Goal: Find specific page/section: Find specific page/section

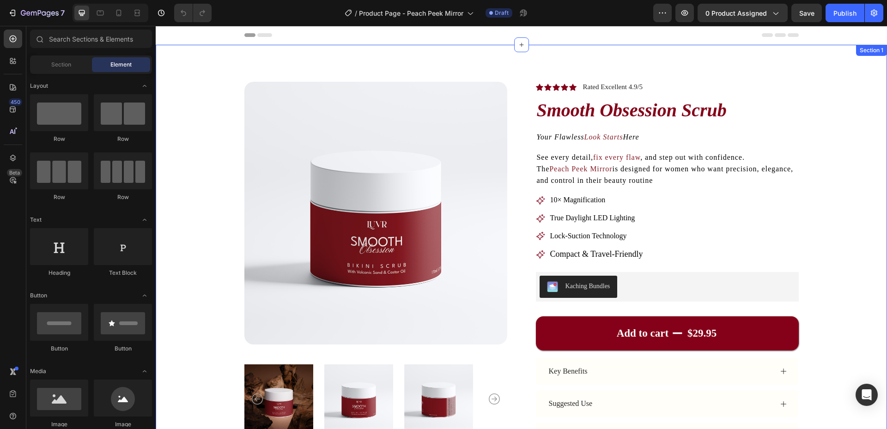
click at [201, 104] on div "Product Images Icon Icon Icon Icon Icon Icon List Rated Excellent 4.9/5 Text Bl…" at bounding box center [522, 311] width 658 height 458
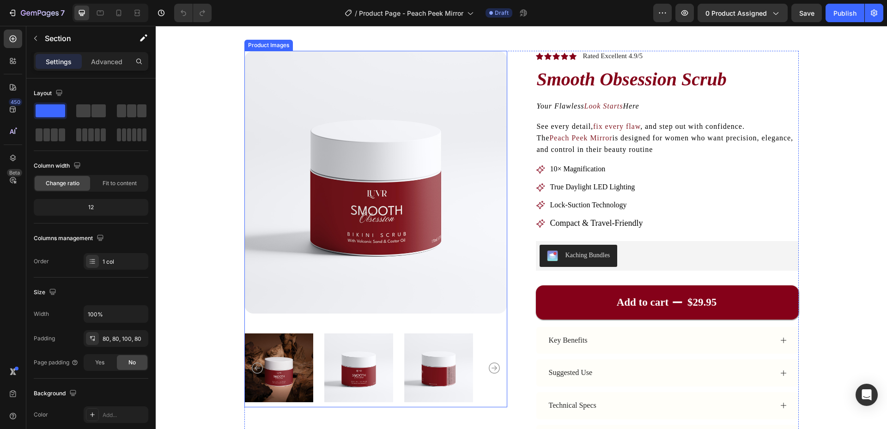
scroll to position [46, 0]
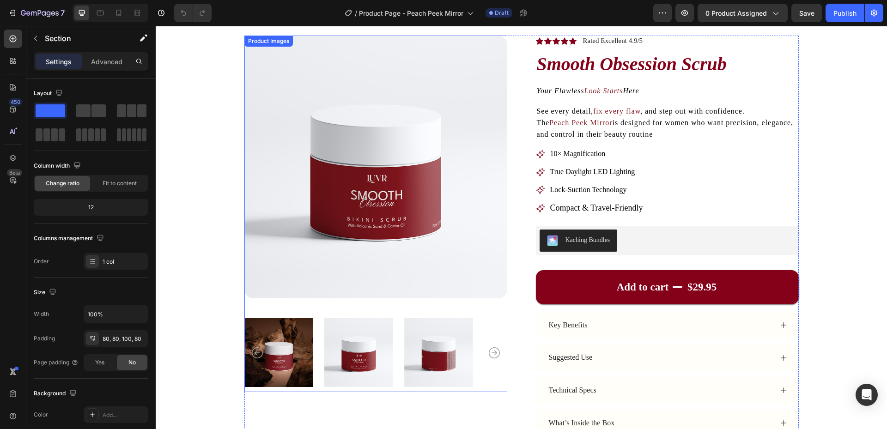
click at [252, 353] on icon "Carousel Back Arrow" at bounding box center [257, 353] width 11 height 11
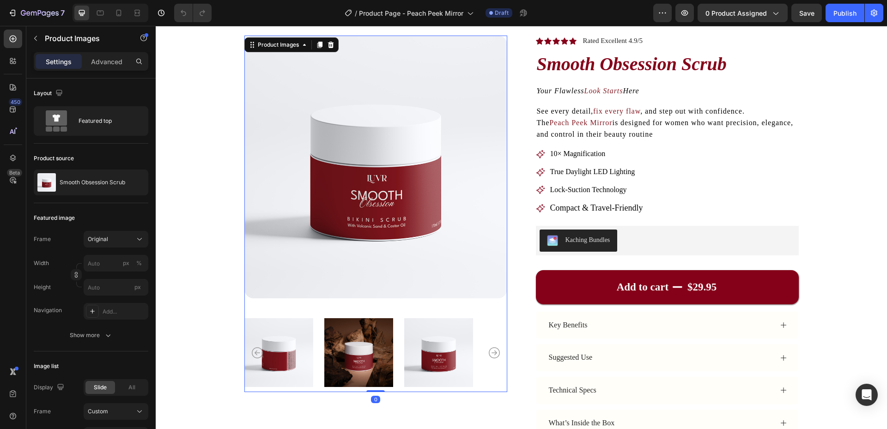
click at [361, 346] on img at bounding box center [358, 352] width 69 height 79
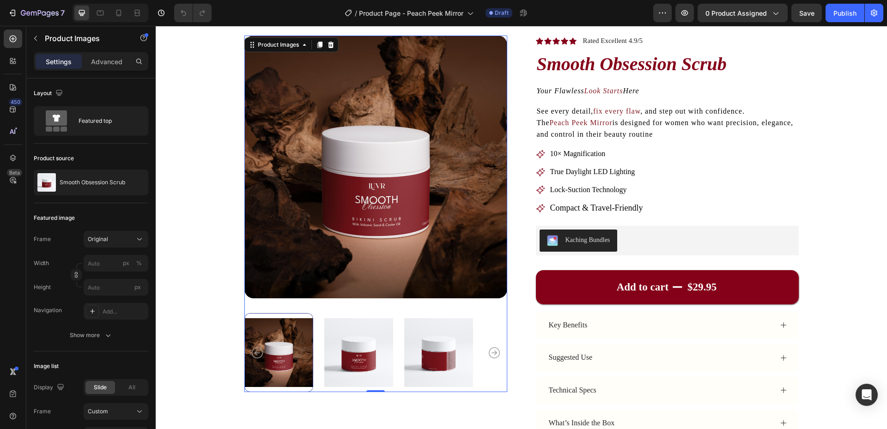
click at [355, 352] on img at bounding box center [358, 352] width 69 height 79
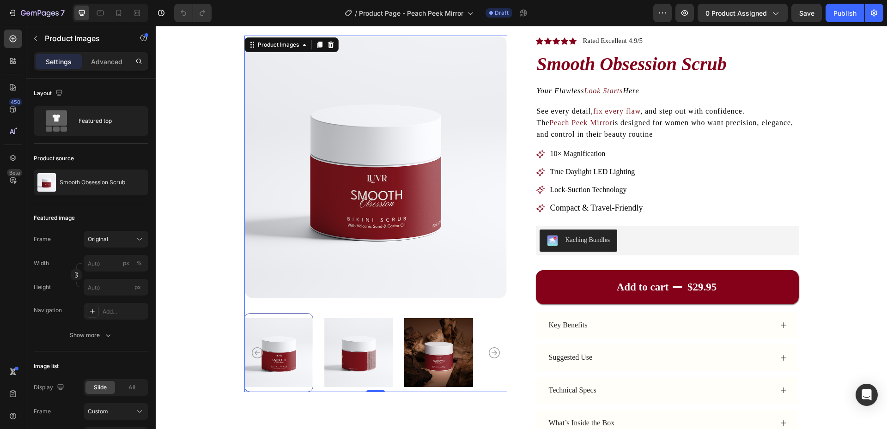
click at [386, 351] on img at bounding box center [358, 352] width 69 height 79
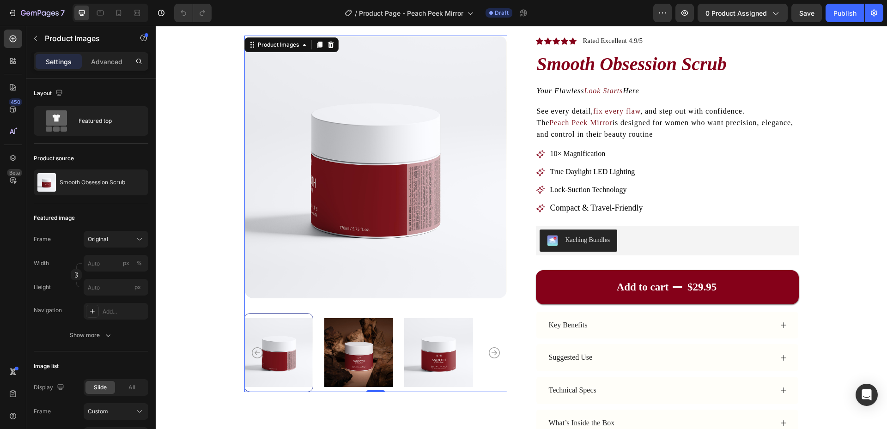
click at [376, 351] on img at bounding box center [358, 352] width 69 height 79
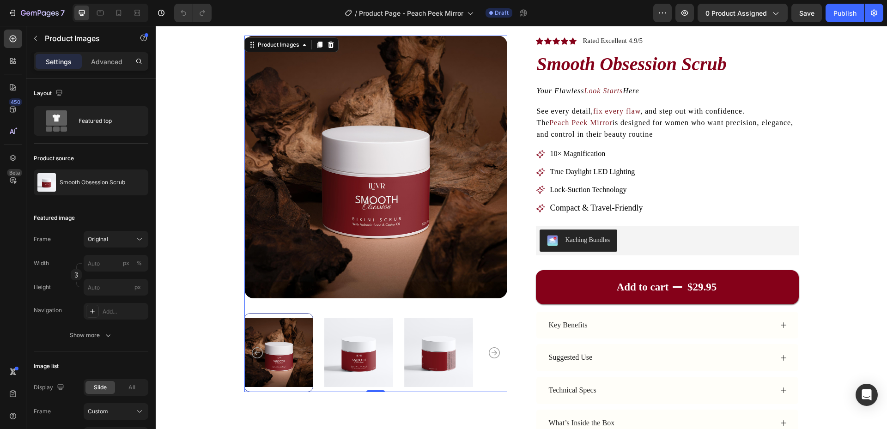
click at [381, 351] on img at bounding box center [358, 352] width 69 height 79
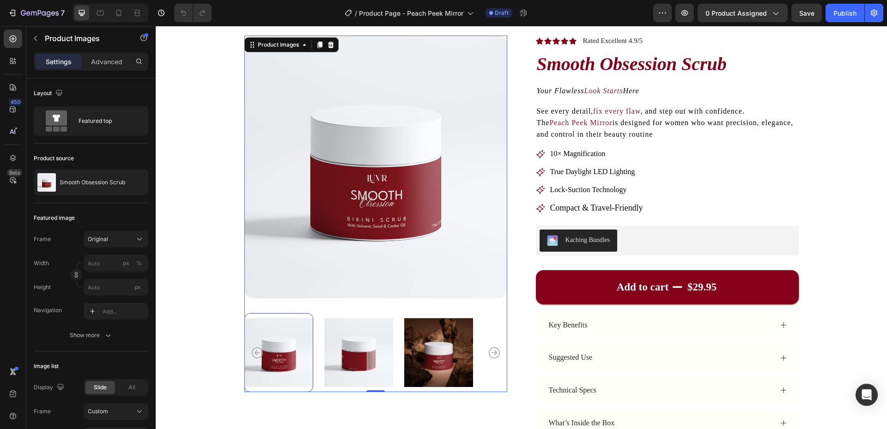
click at [381, 351] on img at bounding box center [358, 352] width 69 height 79
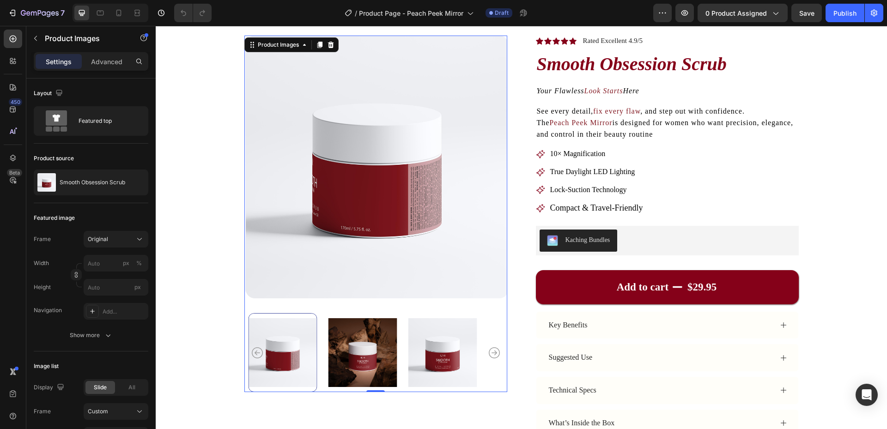
click at [381, 351] on img at bounding box center [362, 352] width 69 height 79
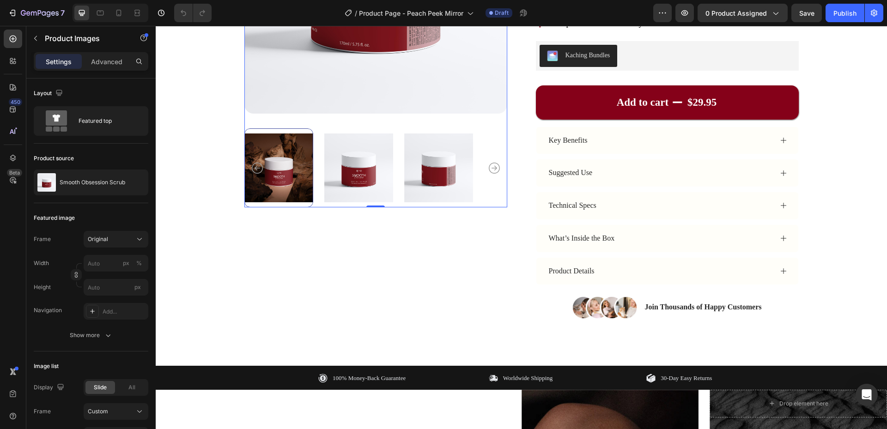
scroll to position [0, 0]
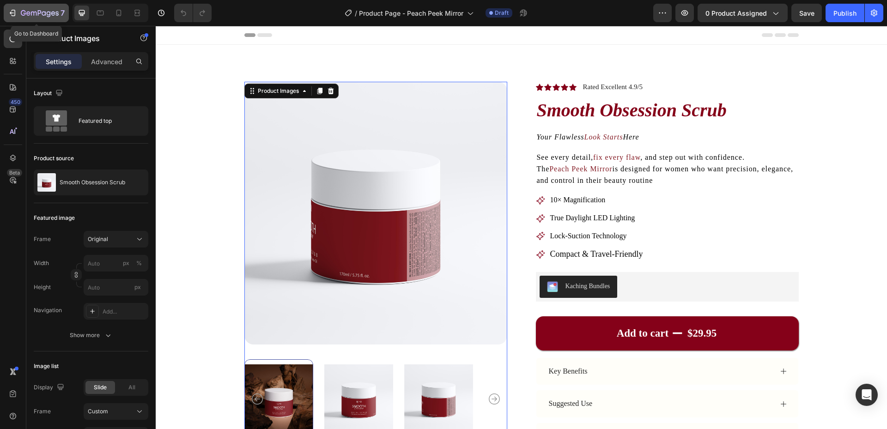
click at [20, 13] on div "7" at bounding box center [36, 12] width 57 height 11
